Goal: Transaction & Acquisition: Purchase product/service

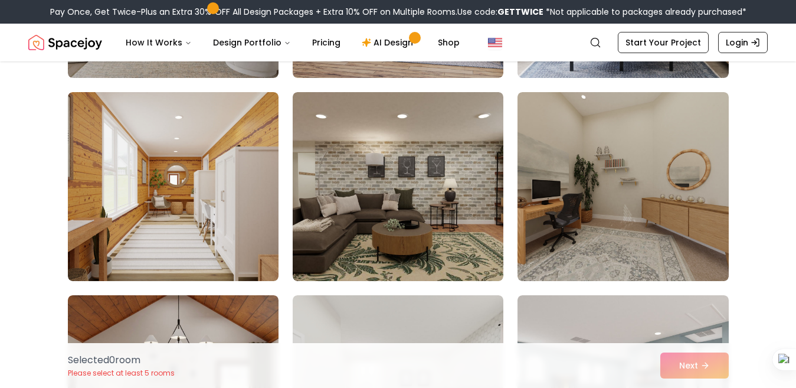
scroll to position [4756, 0]
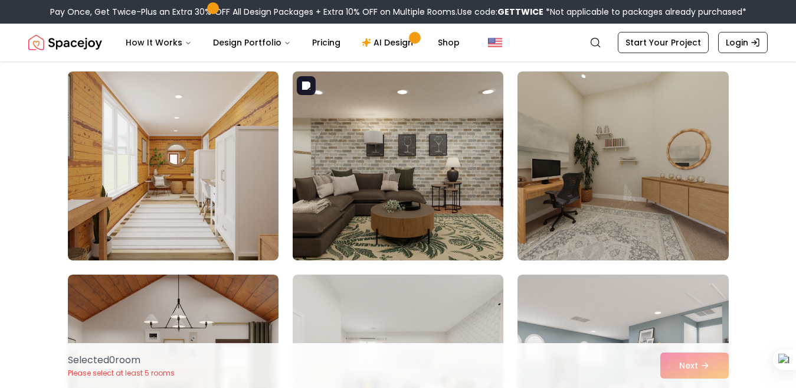
click at [467, 193] on img at bounding box center [397, 166] width 221 height 198
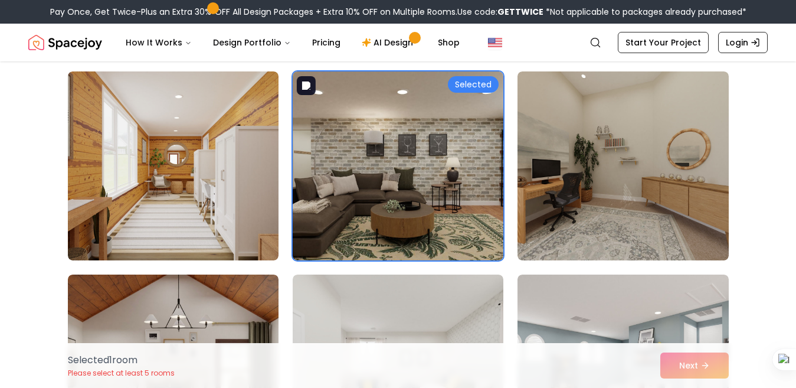
click at [414, 138] on img at bounding box center [397, 166] width 221 height 198
click at [467, 83] on div "Selected" at bounding box center [473, 84] width 51 height 17
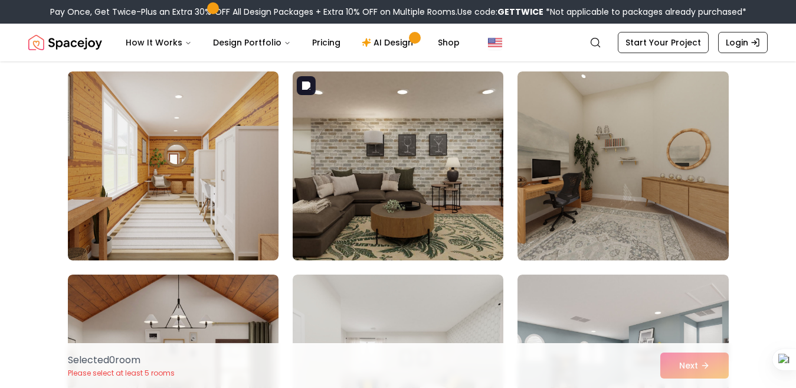
click at [467, 83] on img at bounding box center [397, 166] width 221 height 198
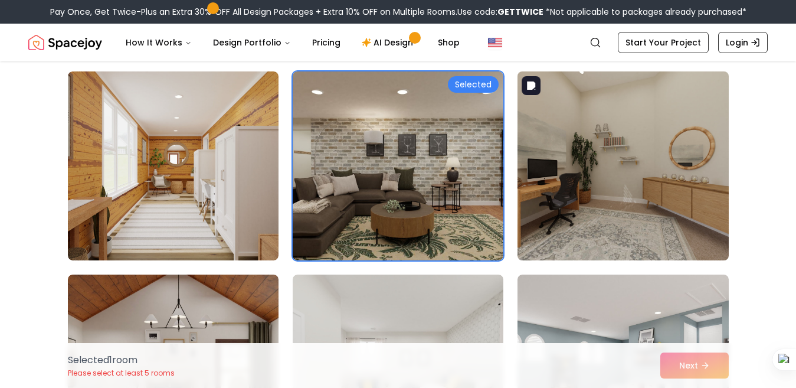
click at [569, 162] on img at bounding box center [622, 166] width 221 height 198
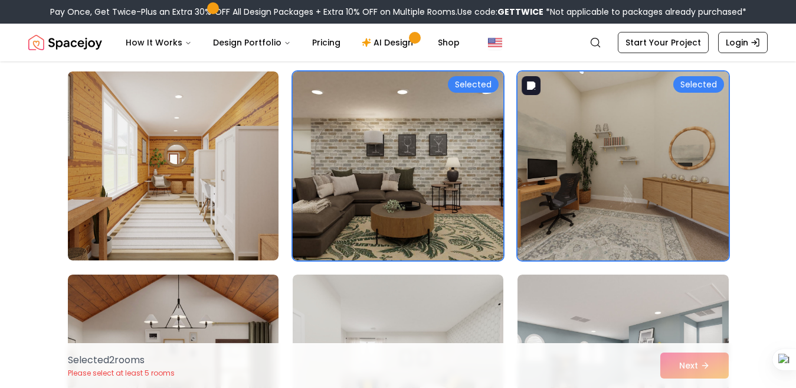
click at [569, 162] on img at bounding box center [622, 166] width 221 height 198
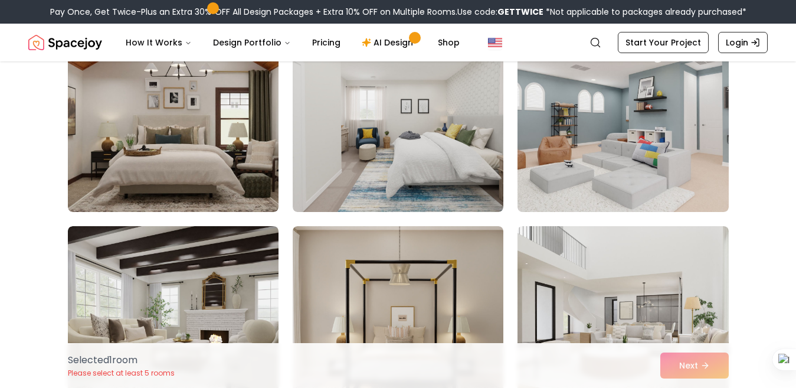
scroll to position [5227, 0]
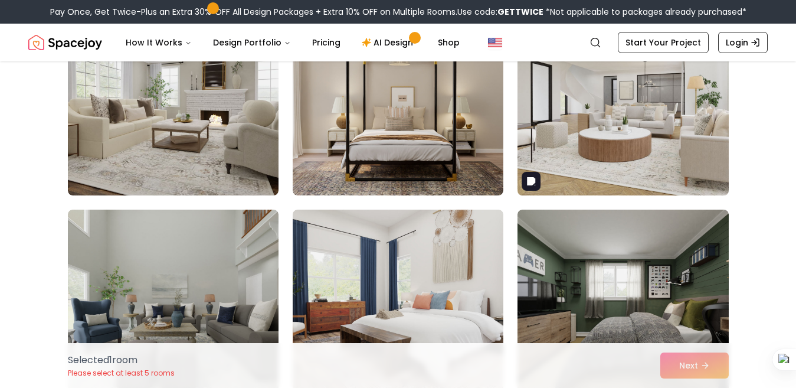
click at [687, 188] on img at bounding box center [622, 101] width 221 height 198
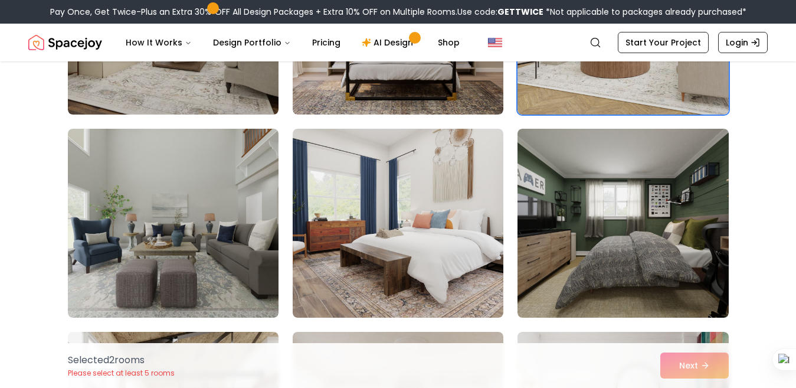
scroll to position [5319, 0]
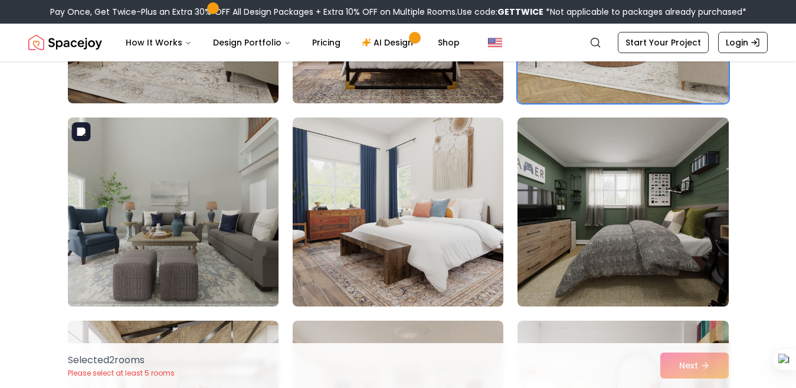
click at [183, 250] on img at bounding box center [173, 212] width 221 height 198
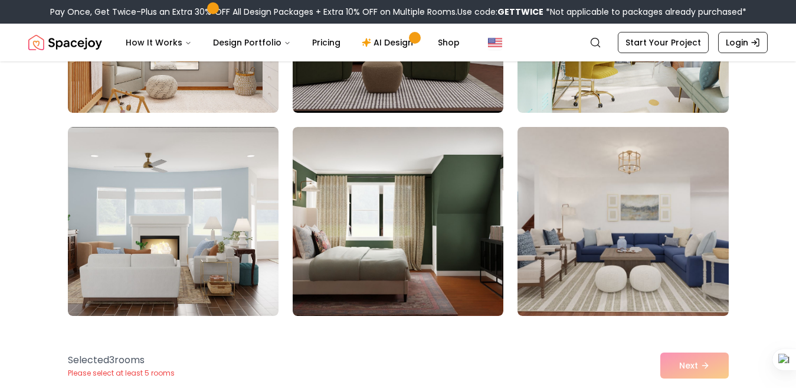
scroll to position [5957, 0]
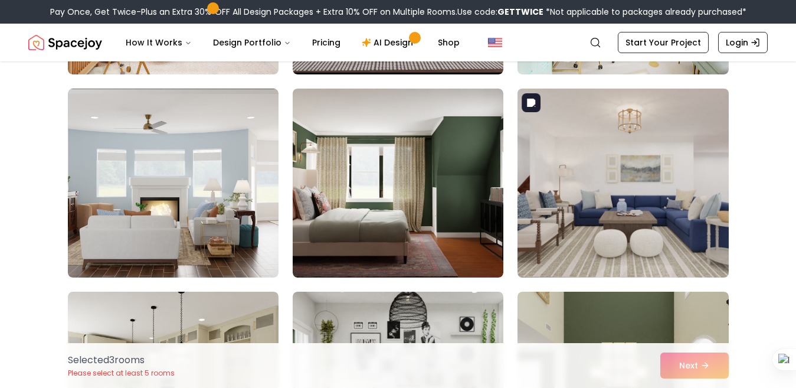
click at [668, 213] on img at bounding box center [622, 183] width 221 height 198
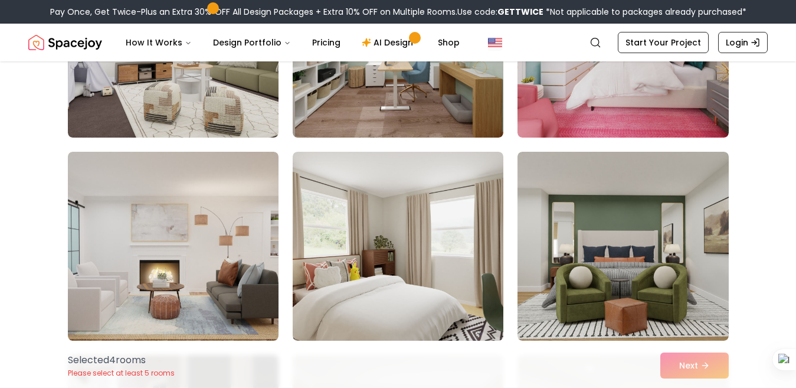
scroll to position [2432, 0]
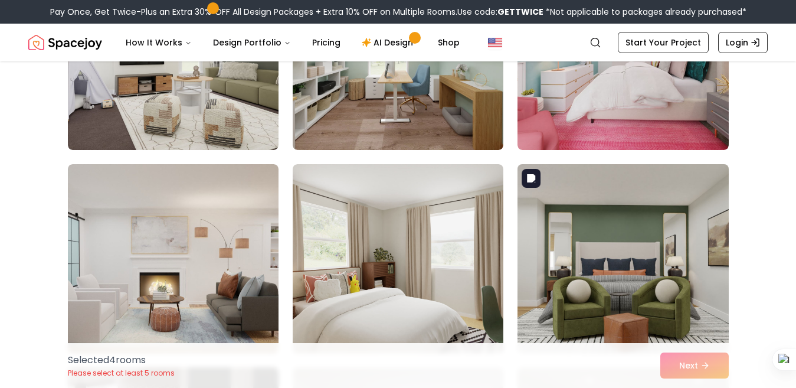
click at [697, 249] on img at bounding box center [622, 258] width 221 height 198
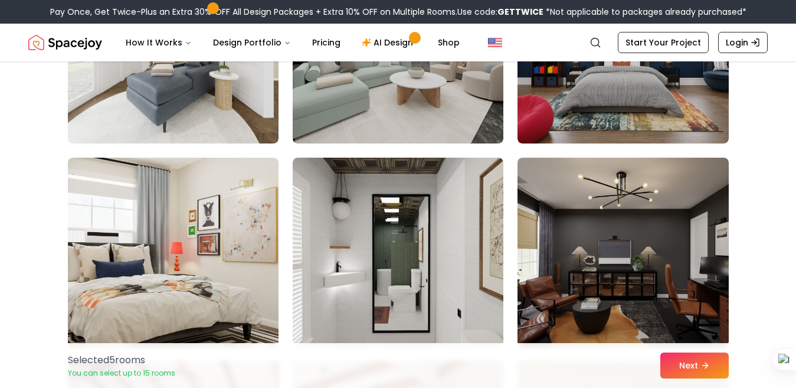
scroll to position [408, 0]
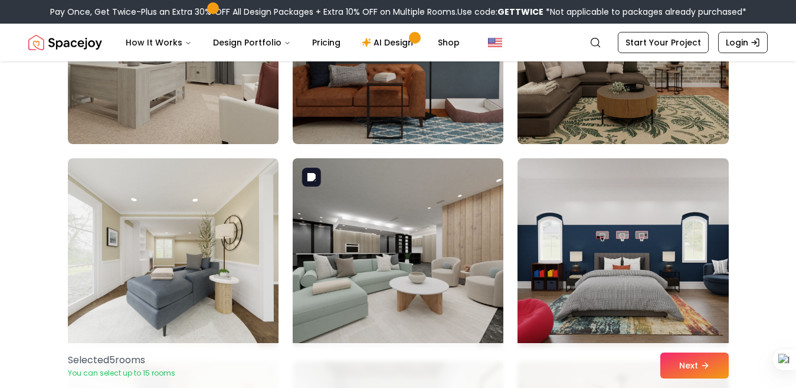
click at [409, 238] on img at bounding box center [397, 252] width 221 height 198
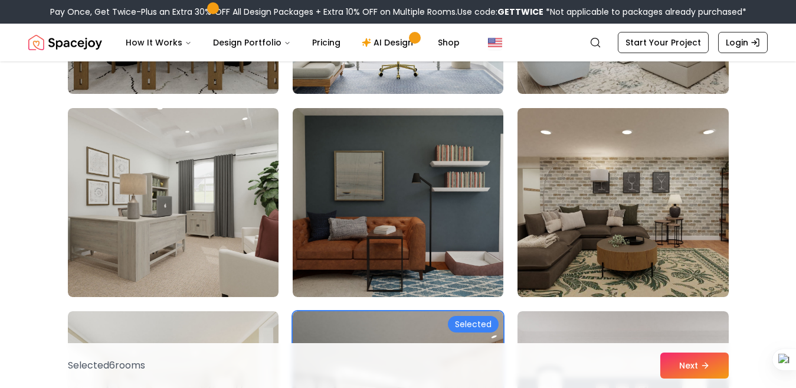
scroll to position [242, 0]
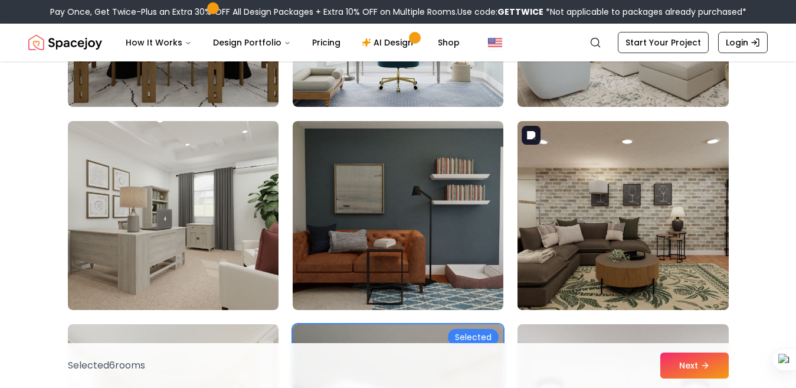
click at [645, 200] on img at bounding box center [622, 215] width 221 height 198
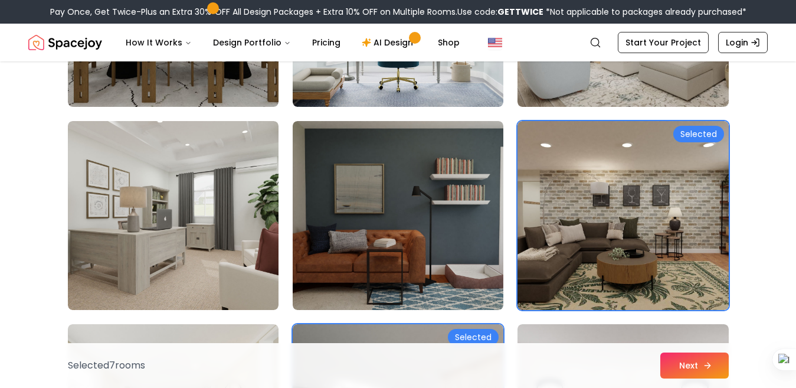
click at [703, 365] on icon at bounding box center [707, 364] width 9 height 9
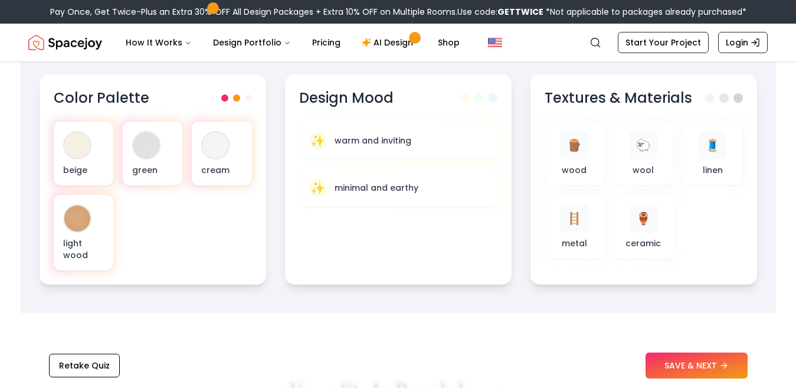
scroll to position [452, 0]
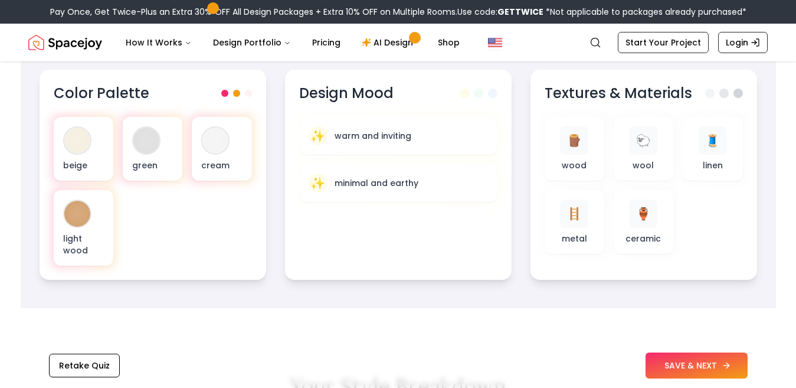
click at [678, 365] on button "SAVE & NEXT" at bounding box center [696, 365] width 102 height 26
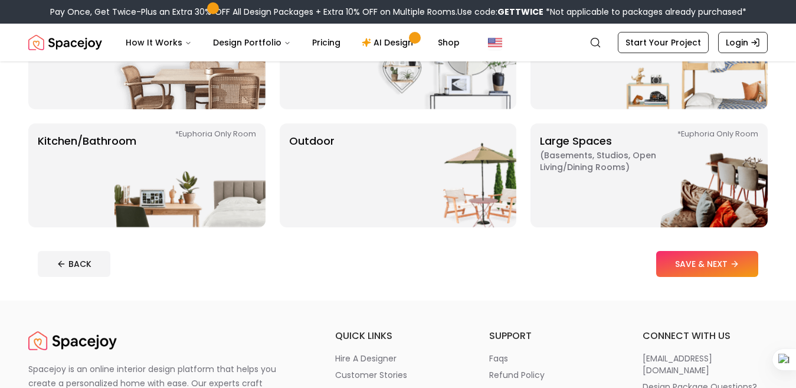
scroll to position [278, 0]
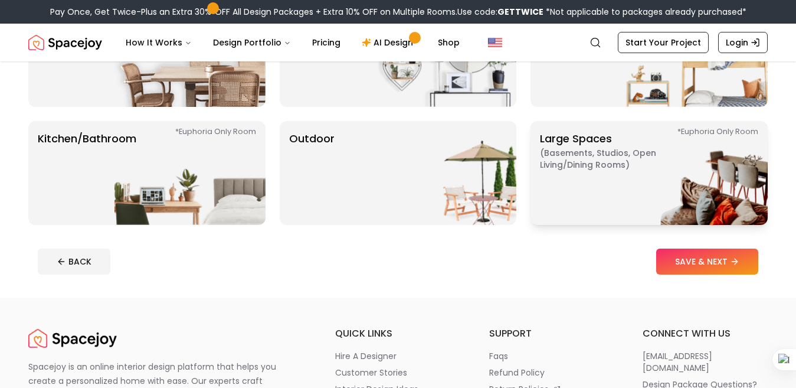
click at [700, 202] on img at bounding box center [691, 173] width 151 height 104
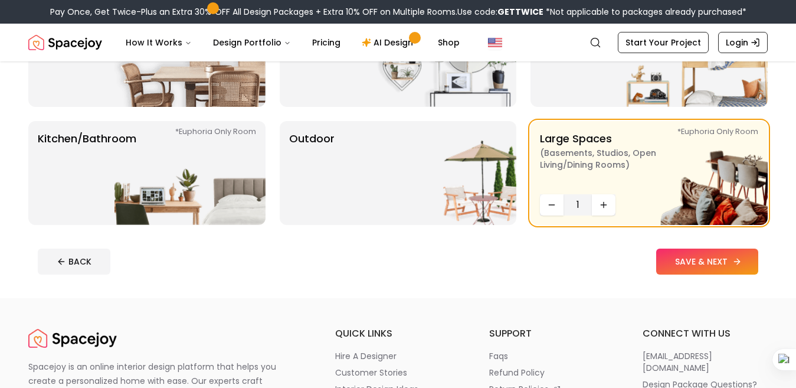
click at [690, 257] on button "SAVE & NEXT" at bounding box center [707, 261] width 102 height 26
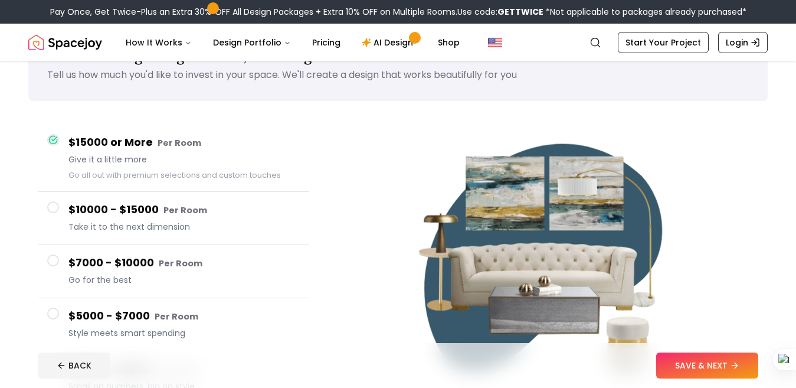
scroll to position [45, 0]
